Goal: Information Seeking & Learning: Learn about a topic

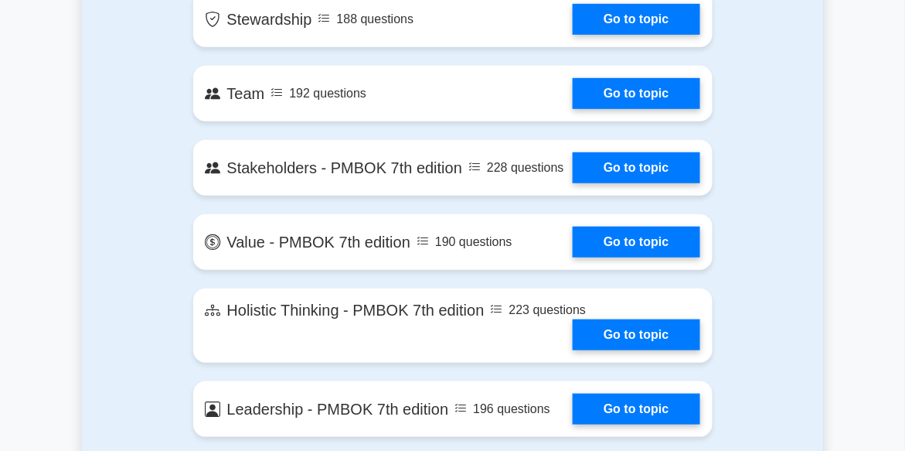
scroll to position [3168, 0]
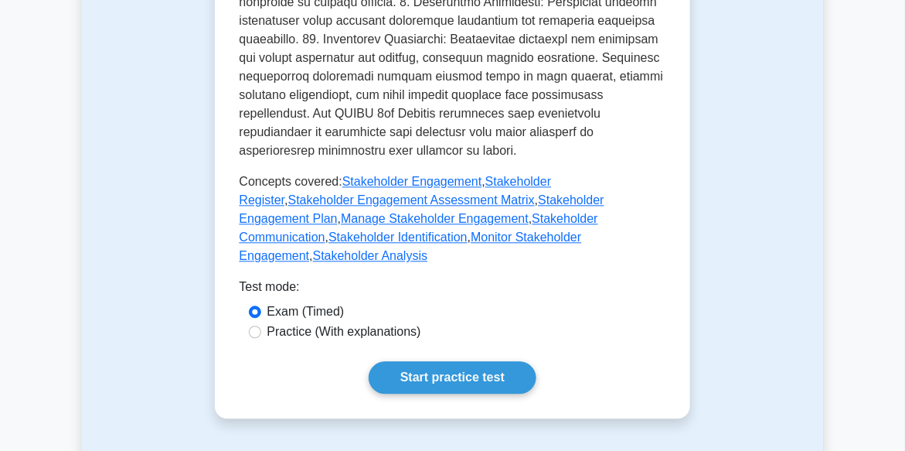
scroll to position [772, 0]
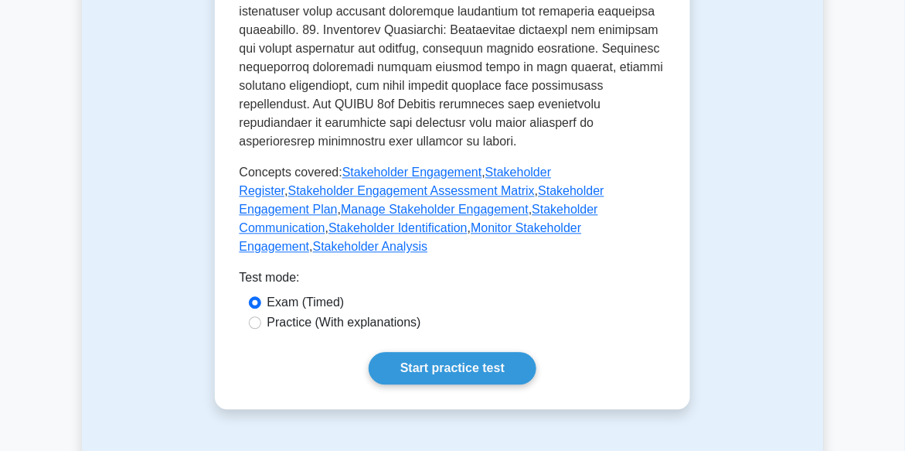
click at [387, 313] on label "Practice (With explanations)" at bounding box center [344, 322] width 154 height 19
click at [261, 316] on input "Practice (With explanations)" at bounding box center [255, 322] width 12 height 12
radio input "true"
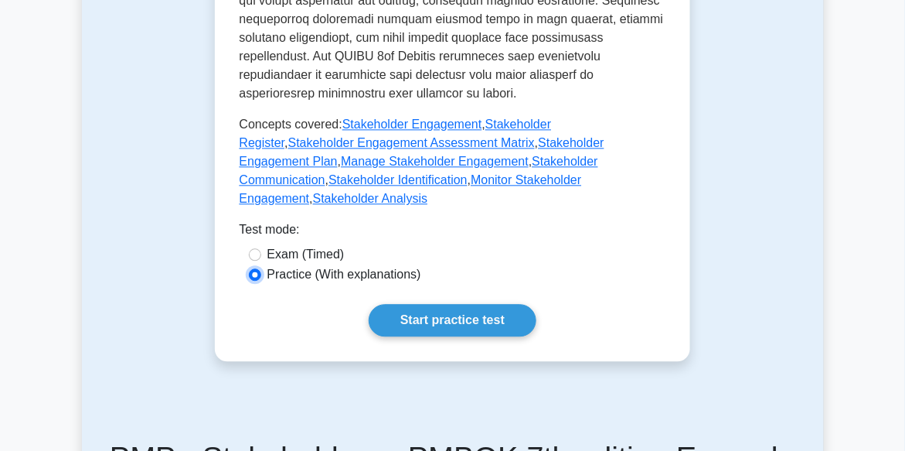
scroll to position [849, 0]
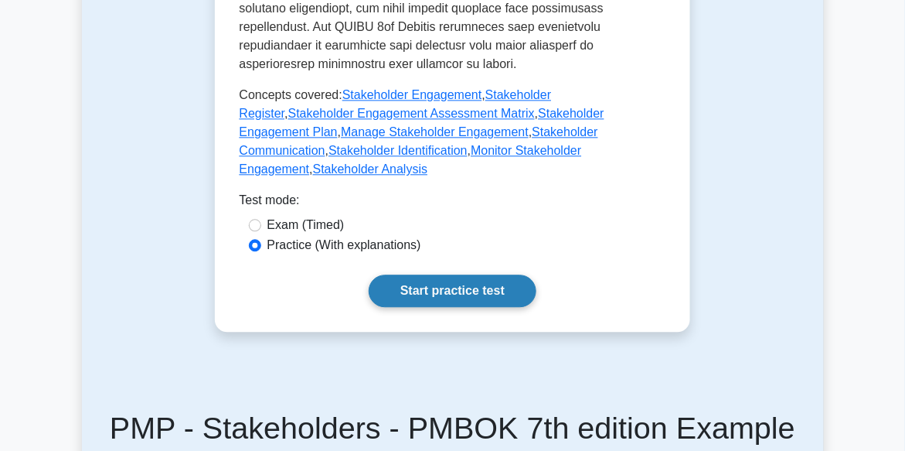
click at [509, 274] on link "Start practice test" at bounding box center [453, 290] width 168 height 32
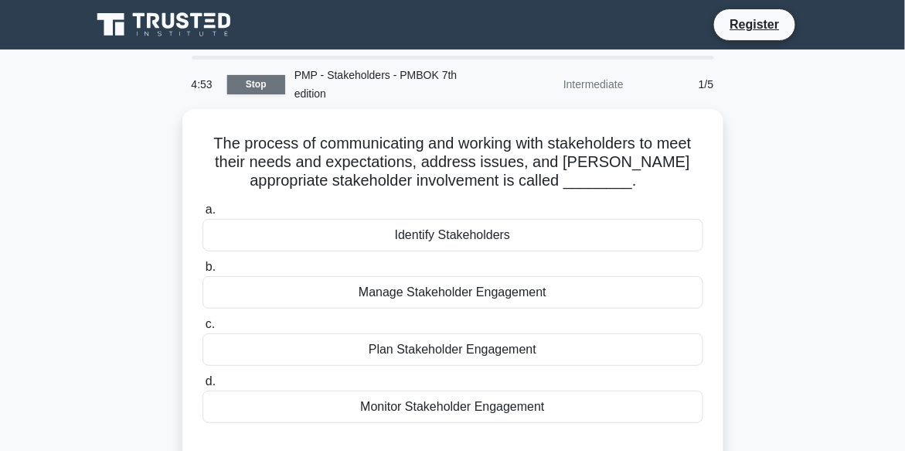
click at [271, 90] on link "Stop" at bounding box center [256, 84] width 58 height 19
